Goal: Find specific page/section: Find specific page/section

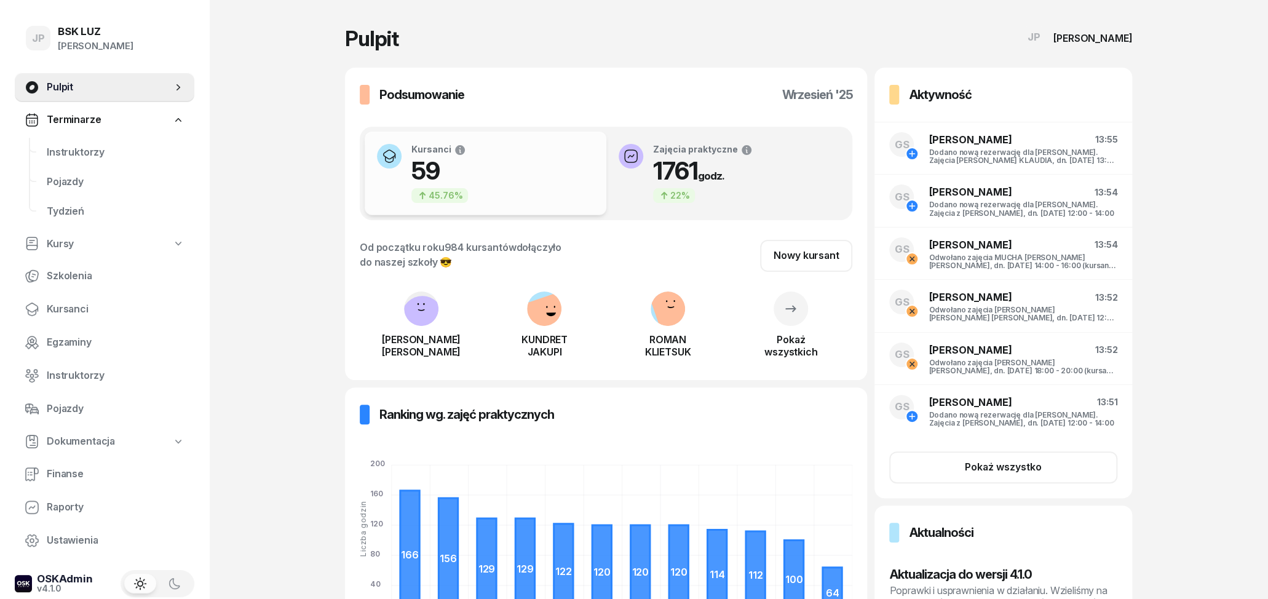
click at [83, 232] on link "Kursy" at bounding box center [105, 244] width 180 height 28
select select
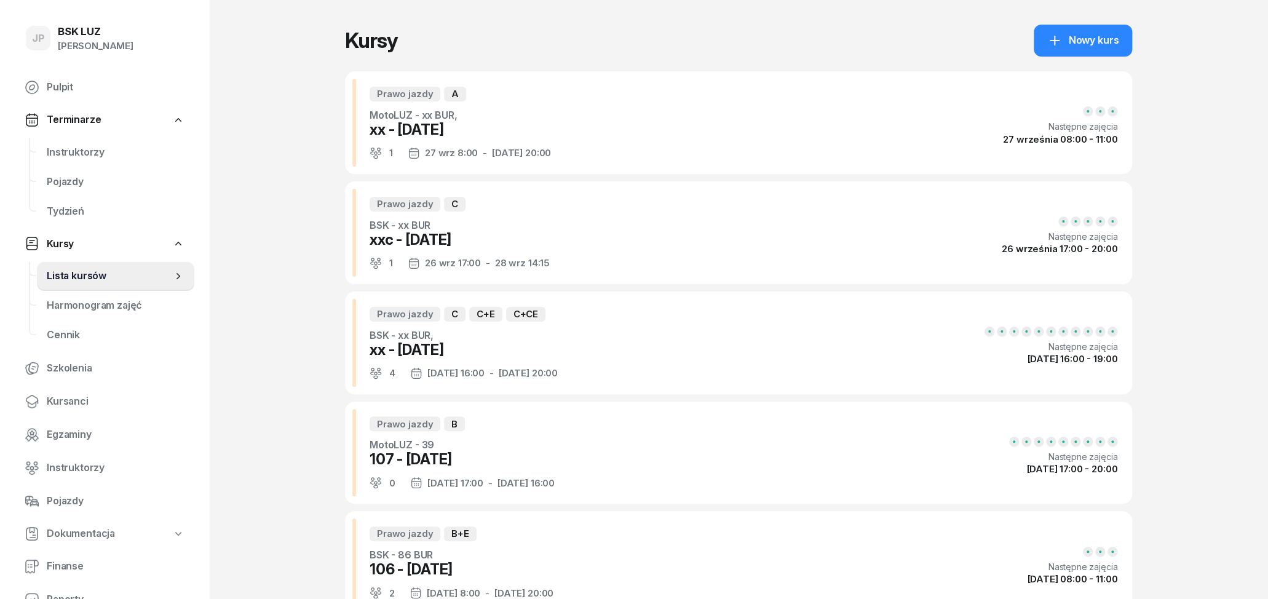
click at [87, 128] on link "Terminarze" at bounding box center [105, 120] width 180 height 28
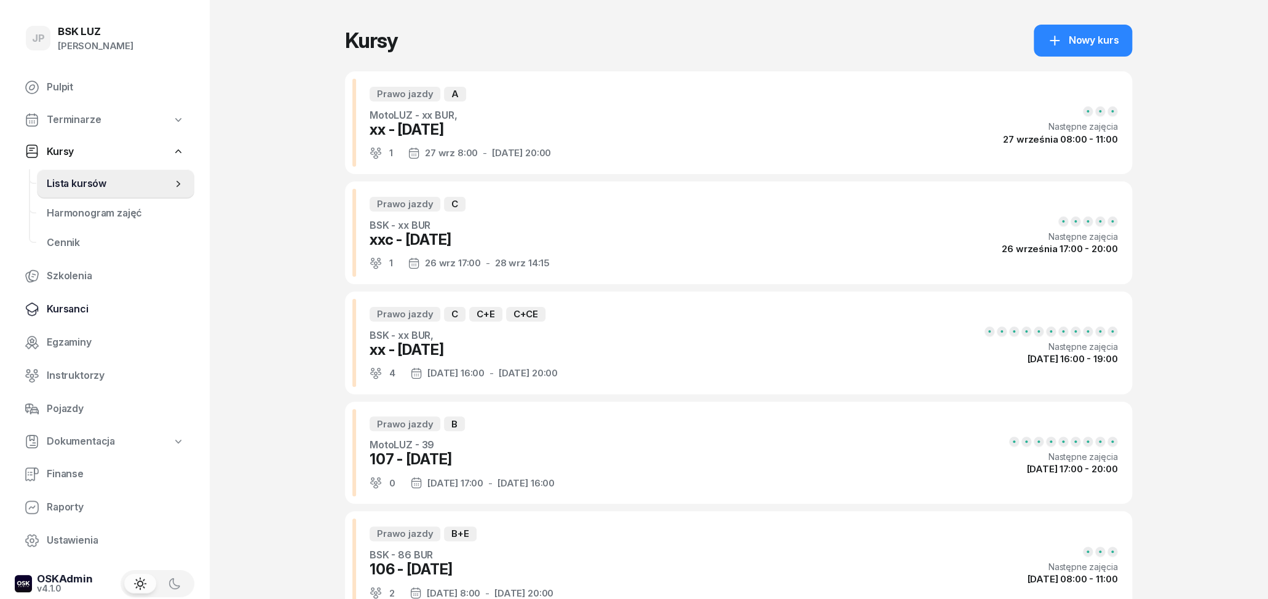
click at [88, 309] on span "Kursanci" at bounding box center [116, 309] width 138 height 16
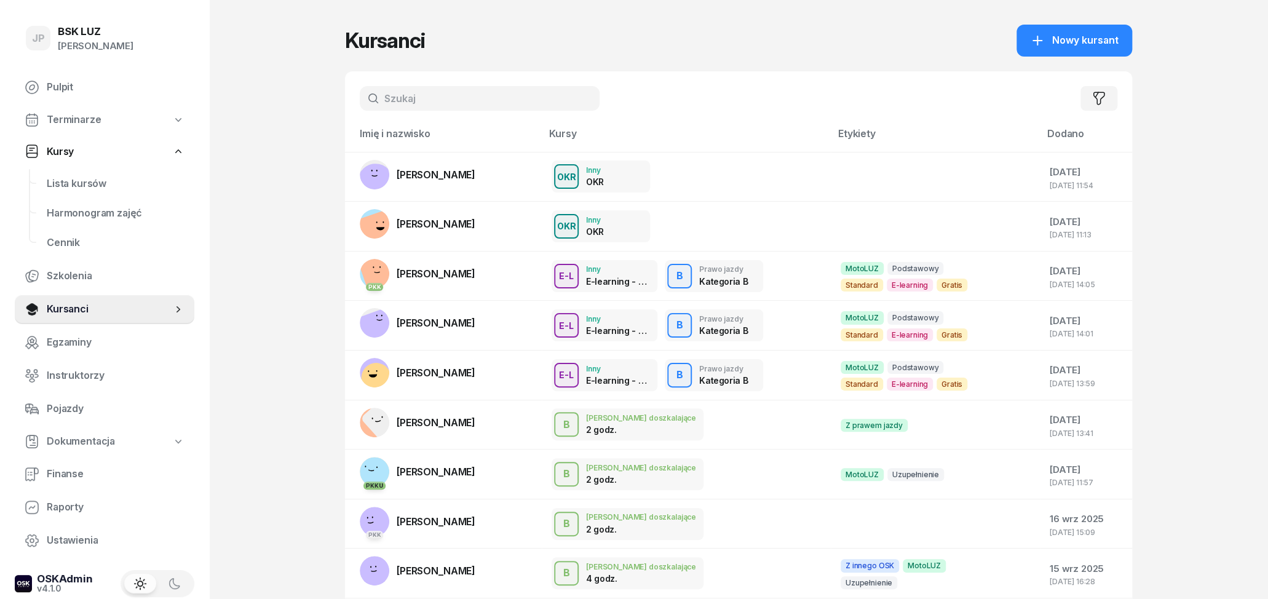
click at [453, 85] on div "Filtruj" at bounding box center [738, 98] width 787 height 54
click at [454, 99] on input "text" at bounding box center [480, 98] width 240 height 25
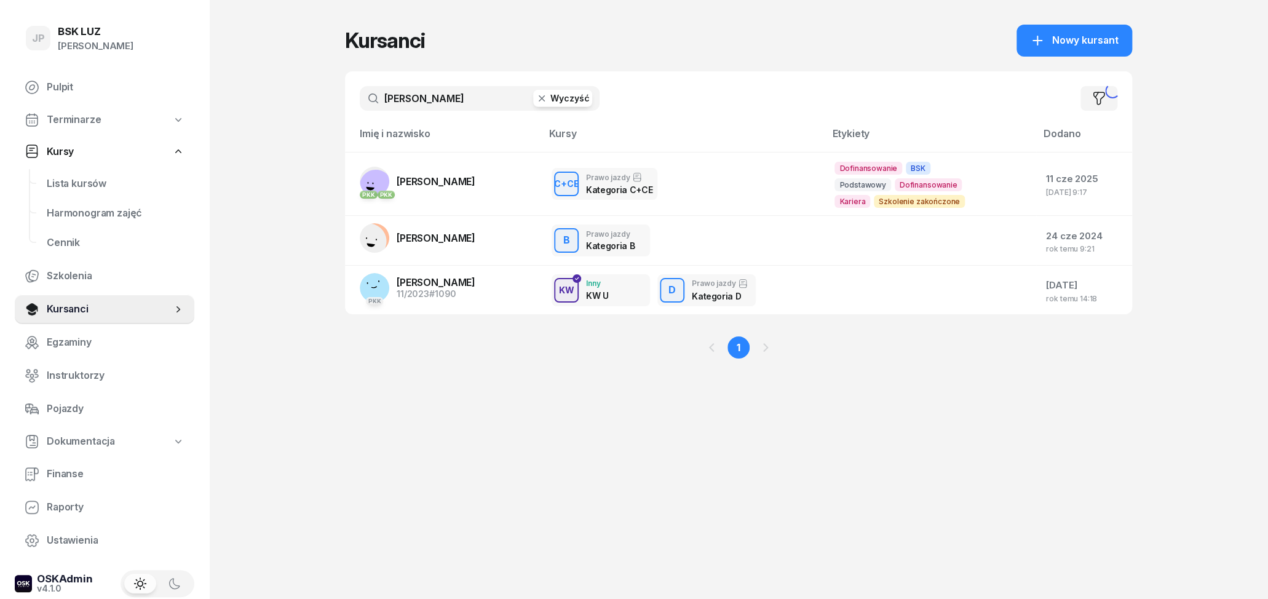
type input "[PERSON_NAME]"
click at [492, 175] on td "PKK PKK [PERSON_NAME][GEOGRAPHIC_DATA]" at bounding box center [443, 184] width 197 height 64
